Goal: Answer question/provide support: Share knowledge or assist other users

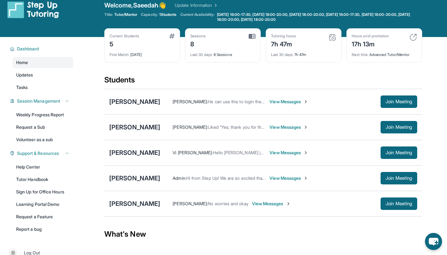
scroll to position [5, 0]
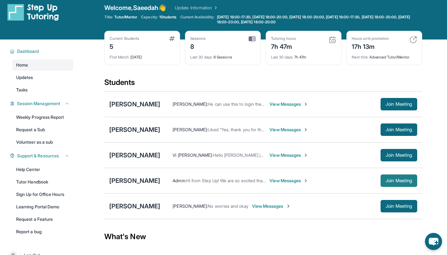
click at [409, 176] on button "Join Meeting" at bounding box center [399, 180] width 37 height 12
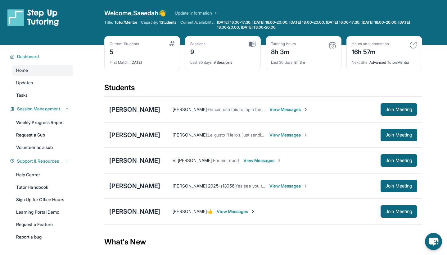
click at [137, 188] on div "[PERSON_NAME]" at bounding box center [134, 185] width 51 height 9
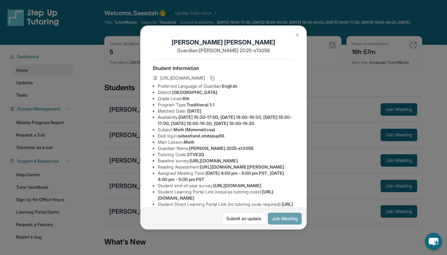
click at [289, 221] on button "Join Meeting" at bounding box center [285, 218] width 34 height 12
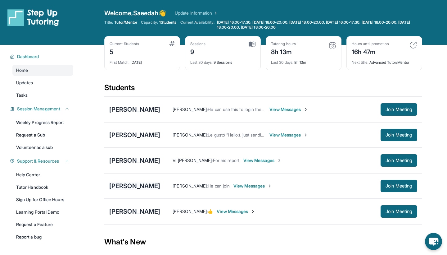
click at [143, 184] on div "[PERSON_NAME]" at bounding box center [134, 185] width 51 height 9
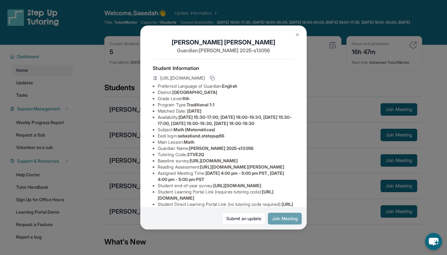
click at [285, 217] on button "Join Meeting" at bounding box center [285, 218] width 34 height 12
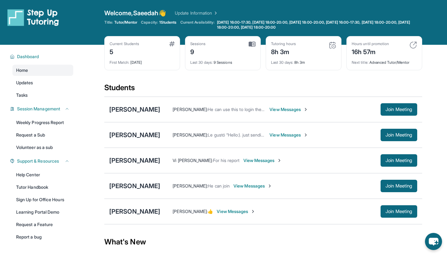
scroll to position [5, 0]
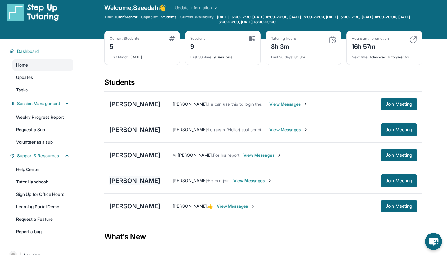
click at [136, 179] on div "[PERSON_NAME]" at bounding box center [134, 180] width 51 height 9
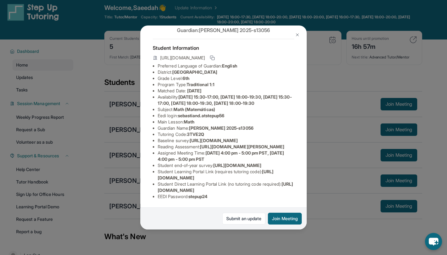
scroll to position [82, 0]
drag, startPoint x: 181, startPoint y: 60, endPoint x: 235, endPoint y: 61, distance: 54.1
click at [236, 112] on li "Eedi login : sebastiand.atstepup56" at bounding box center [226, 115] width 137 height 6
copy li "sebastiand.atstepup56"
click at [266, 119] on li "Main Lesson : Math" at bounding box center [226, 122] width 137 height 6
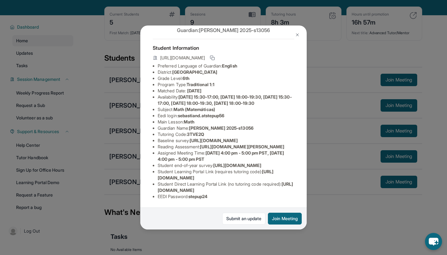
scroll to position [49, 0]
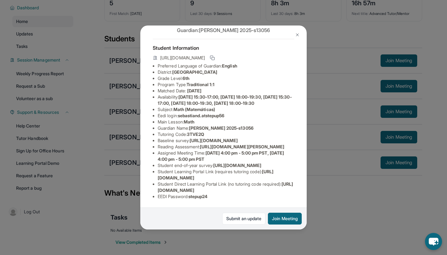
drag, startPoint x: 192, startPoint y: 196, endPoint x: 211, endPoint y: 198, distance: 18.5
click at [208, 198] on span "stepup24" at bounding box center [198, 195] width 19 height 5
click at [225, 193] on li "Student Direct Learning Portal Link (no tutoring code required) : https://stude…" at bounding box center [226, 187] width 137 height 12
drag, startPoint x: 157, startPoint y: 191, endPoint x: 289, endPoint y: 190, distance: 132.3
click at [289, 190] on ul "Preferred Language of Guardian: English District: Berryessa Union School Distri…" at bounding box center [224, 131] width 142 height 137
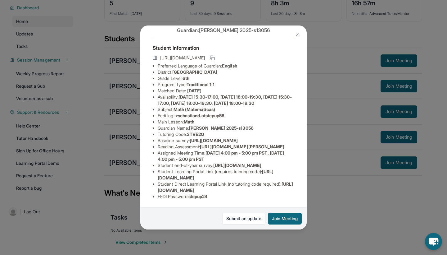
copy li "https://student-portal.stepuptutoring.org/student/3TVE2Q"
click at [221, 180] on li "Student Learning Portal Link (requires tutoring code) : https://student-portal.…" at bounding box center [226, 174] width 137 height 12
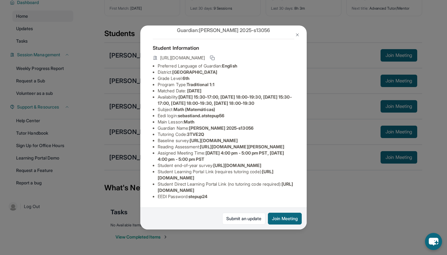
scroll to position [82, 0]
click at [299, 34] on img at bounding box center [297, 34] width 5 height 5
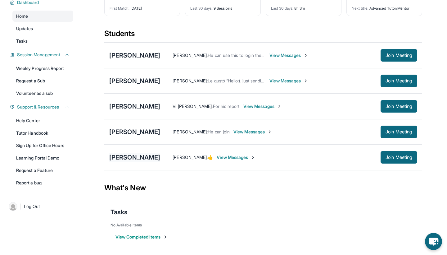
click at [137, 156] on div "[PERSON_NAME]" at bounding box center [134, 157] width 51 height 9
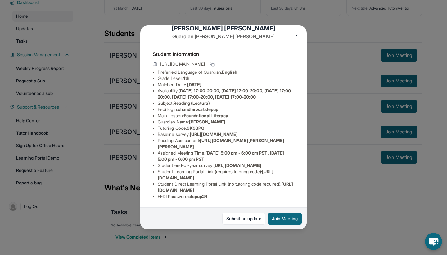
scroll to position [54, 0]
click at [298, 35] on img at bounding box center [297, 34] width 5 height 5
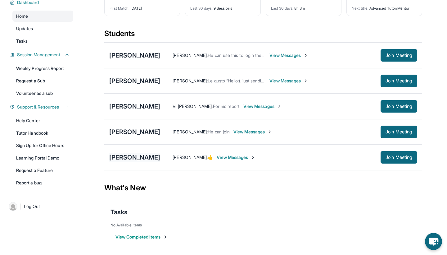
click at [128, 154] on div "[PERSON_NAME]" at bounding box center [134, 157] width 51 height 9
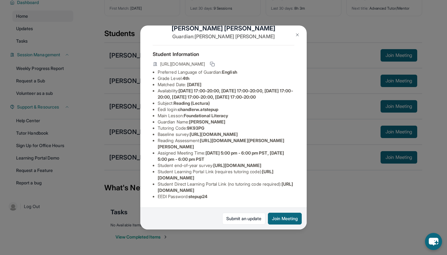
scroll to position [34, 2]
drag, startPoint x: 203, startPoint y: 145, endPoint x: 290, endPoint y: 152, distance: 87.3
click at [290, 150] on li "Reading Assessment : https://qxinqrdf.paperform.co/?id=2025-s13103&name=Chandle…" at bounding box center [226, 143] width 137 height 12
copy li "https://qxinqrdf.paperform.co/?id=2025-s13103&name=Chandler%20Webb&grade=4th&wi…"
click at [266, 167] on li "Student end-of-year survey : https://airtable.com/apprlfn8WjpjBUn2G/shrlTUKpjWE…" at bounding box center [226, 165] width 137 height 6
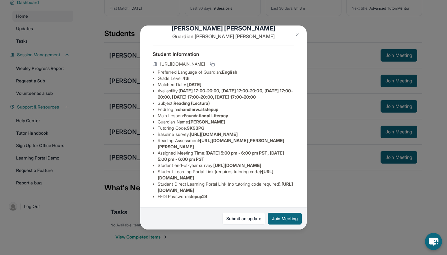
click at [300, 33] on button at bounding box center [297, 35] width 12 height 12
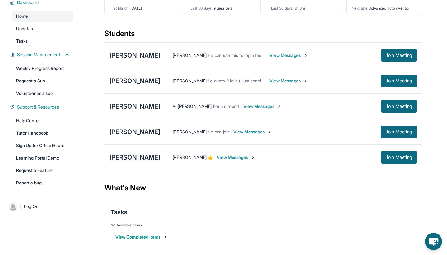
click at [140, 157] on div "[PERSON_NAME]" at bounding box center [134, 157] width 51 height 9
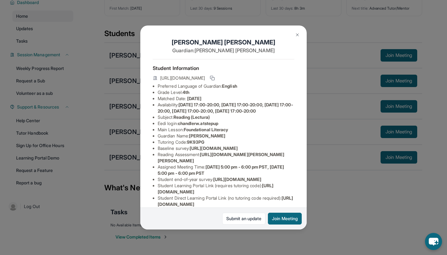
scroll to position [0, 0]
click at [298, 33] on img at bounding box center [297, 34] width 5 height 5
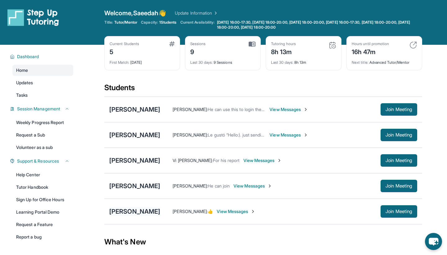
click at [139, 210] on div "[PERSON_NAME]" at bounding box center [134, 211] width 51 height 9
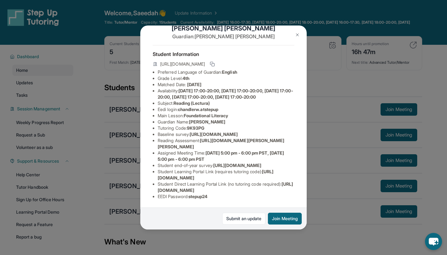
scroll to position [64, 0]
click at [285, 217] on button "Join Meeting" at bounding box center [285, 218] width 34 height 12
